Goal: Task Accomplishment & Management: Complete application form

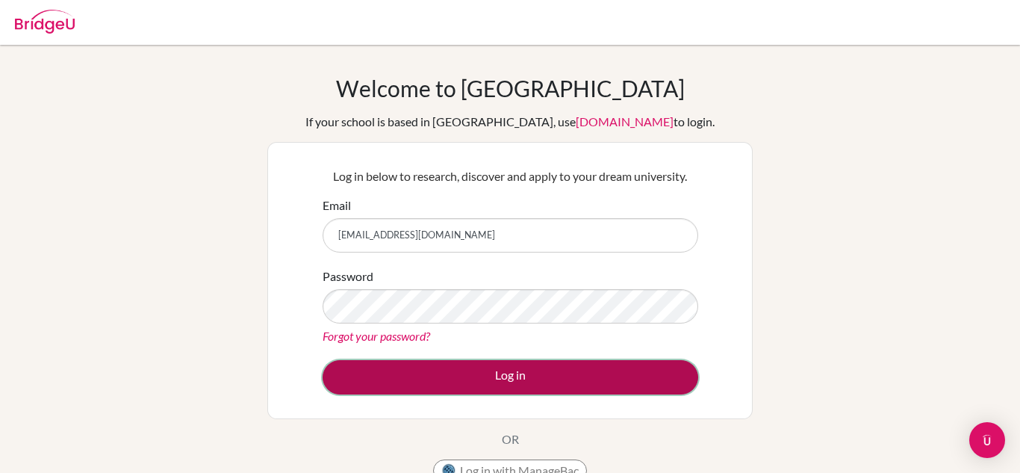
click at [479, 374] on button "Log in" at bounding box center [511, 377] width 376 height 34
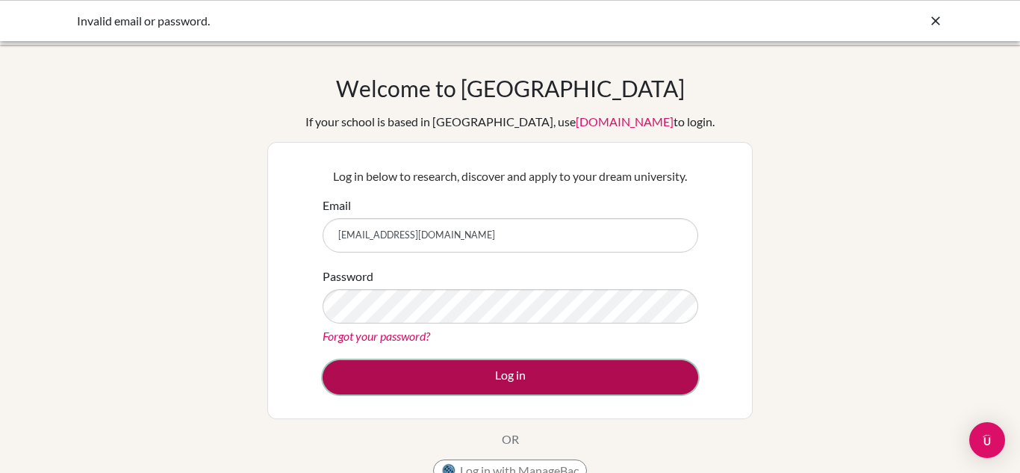
click at [527, 364] on button "Log in" at bounding box center [511, 377] width 376 height 34
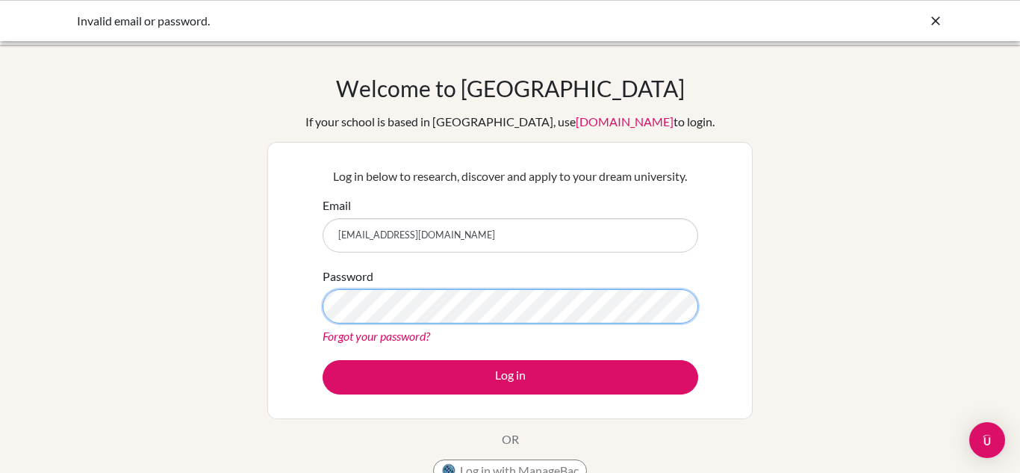
click at [323, 360] on button "Log in" at bounding box center [511, 377] width 376 height 34
